Goal: Navigation & Orientation: Understand site structure

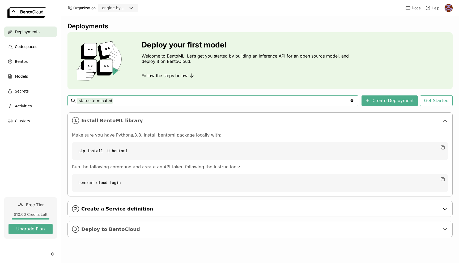
click at [118, 211] on span "Create a Service definition" at bounding box center [260, 209] width 358 height 6
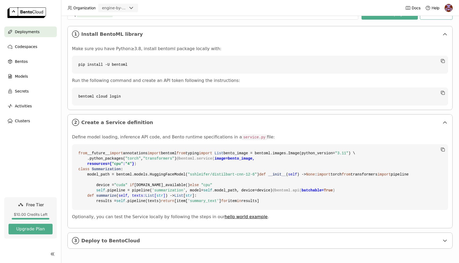
scroll to position [182, 0]
click at [29, 103] on span "Activities" at bounding box center [23, 106] width 17 height 6
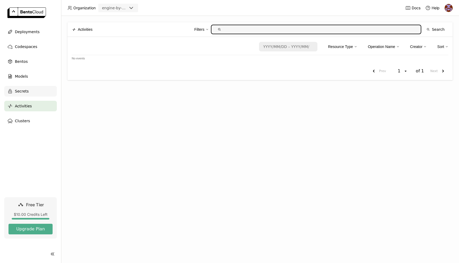
click at [36, 95] on div "Secrets" at bounding box center [30, 91] width 53 height 11
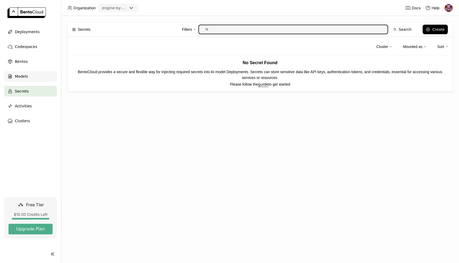
click at [49, 78] on div "Models" at bounding box center [30, 76] width 53 height 11
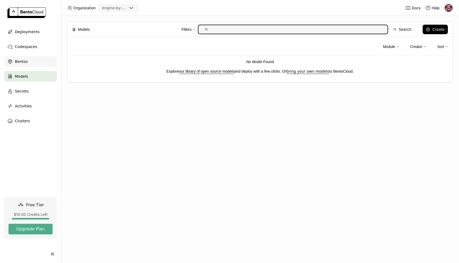
click at [53, 64] on div "Bentos" at bounding box center [30, 61] width 53 height 11
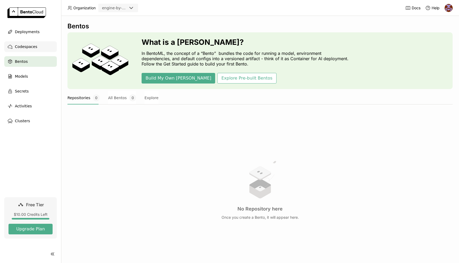
click at [41, 50] on div "Codespaces" at bounding box center [30, 46] width 53 height 11
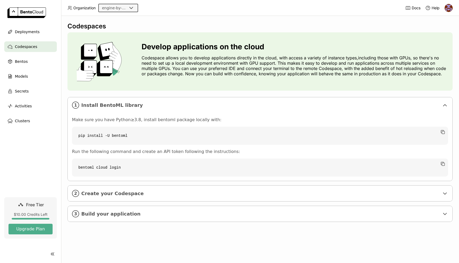
click at [127, 9] on input "Selected engine-by-moneylion." at bounding box center [127, 8] width 1 height 5
click at [192, 17] on div "Codespaces Develop applications on the cloud Codespace allows you to develop ap…" at bounding box center [260, 139] width 398 height 247
click at [448, 8] on img at bounding box center [448, 8] width 8 height 8
click at [367, 3] on header "Organization engine-by-moneylion Docs Help" at bounding box center [229, 8] width 459 height 16
click at [19, 62] on span "Bentos" at bounding box center [21, 61] width 13 height 6
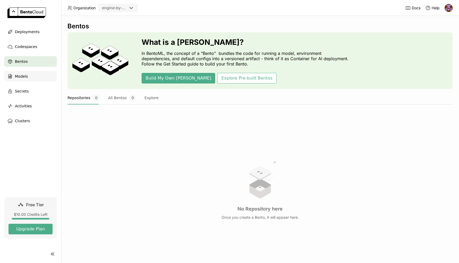
click at [23, 81] on div "Models" at bounding box center [30, 76] width 53 height 11
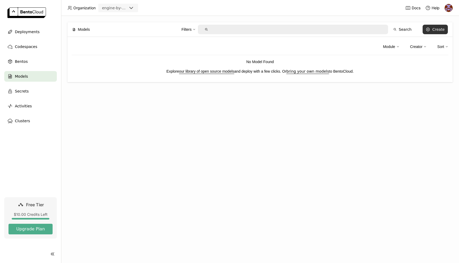
click at [433, 30] on div "Create" at bounding box center [438, 29] width 12 height 4
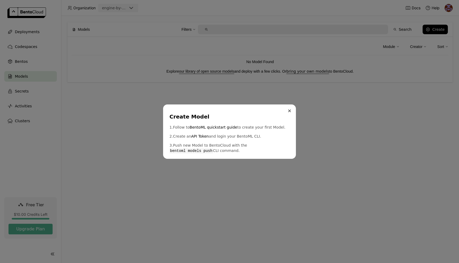
click at [288, 110] on icon "Close" at bounding box center [289, 111] width 3 height 3
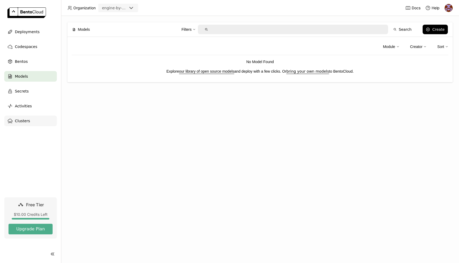
click at [26, 118] on span "Clusters" at bounding box center [22, 121] width 15 height 6
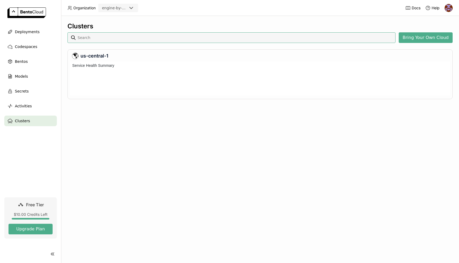
scroll to position [35, 380]
drag, startPoint x: 355, startPoint y: 79, endPoint x: 355, endPoint y: 75, distance: 3.5
click at [355, 78] on div at bounding box center [355, 81] width 2 height 14
click at [355, 75] on div at bounding box center [355, 81] width 2 height 14
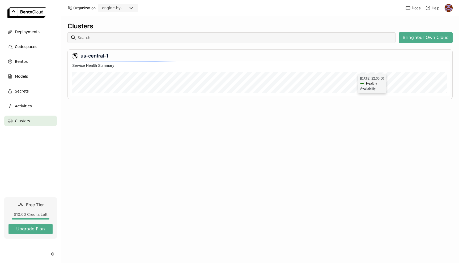
click at [355, 75] on div at bounding box center [355, 81] width 2 height 14
click at [355, 75] on div at bounding box center [269, 81] width 351 height 14
click at [36, 32] on span "Deployments" at bounding box center [27, 32] width 25 height 6
